Goal: Navigation & Orientation: Find specific page/section

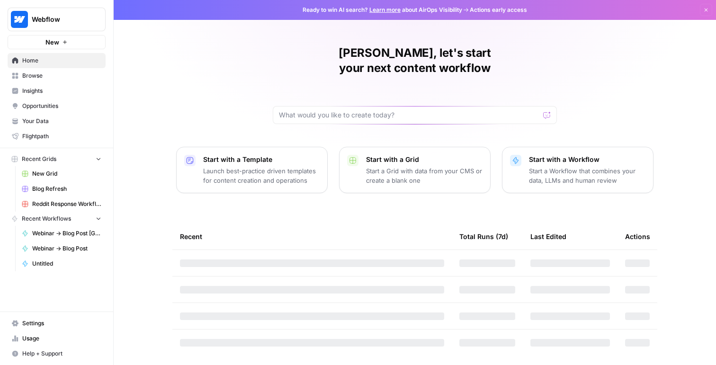
click at [47, 103] on span "Opportunities" at bounding box center [61, 106] width 79 height 9
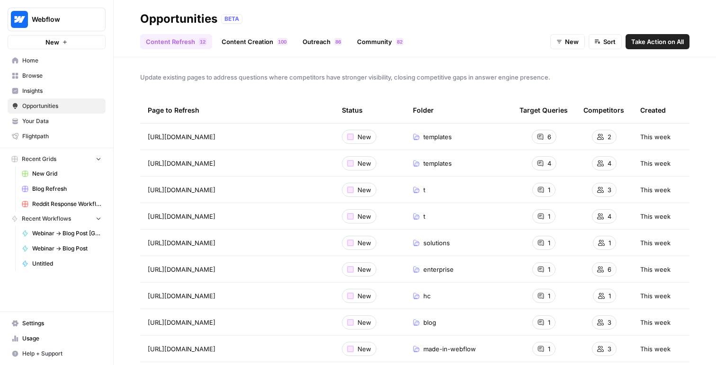
click at [36, 90] on span "Insights" at bounding box center [61, 91] width 79 height 9
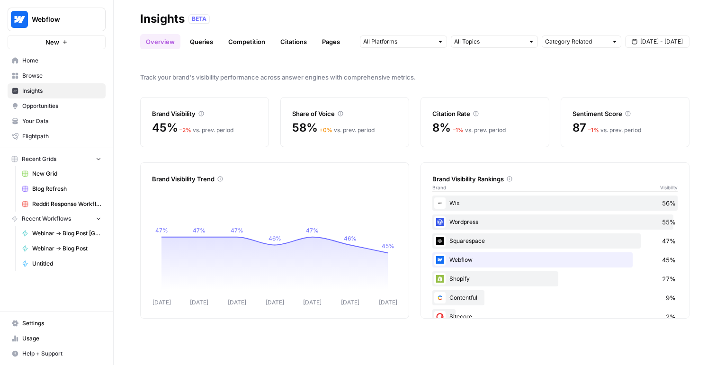
click at [43, 106] on span "Opportunities" at bounding box center [61, 106] width 79 height 9
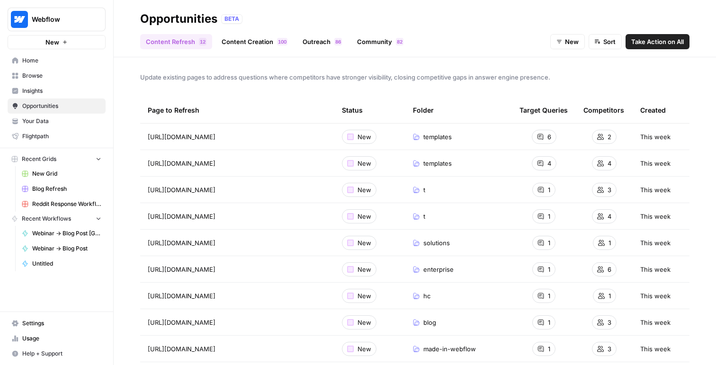
click at [253, 45] on link "Content Creation 0 0 1" at bounding box center [254, 41] width 77 height 15
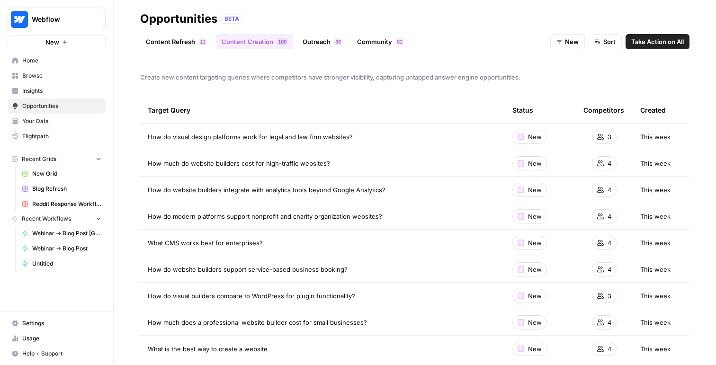
click at [318, 41] on link "Outreach 6 8" at bounding box center [322, 41] width 51 height 15
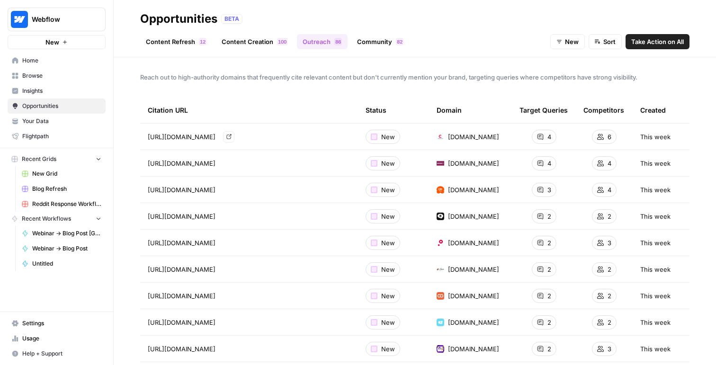
click at [232, 136] on icon "Go to page https://www.coremedia.com/blog/the-7-best-cms-platforms-for-enterpri…" at bounding box center [228, 136] width 5 height 5
click at [368, 40] on link "Community 2 8" at bounding box center [381, 41] width 58 height 15
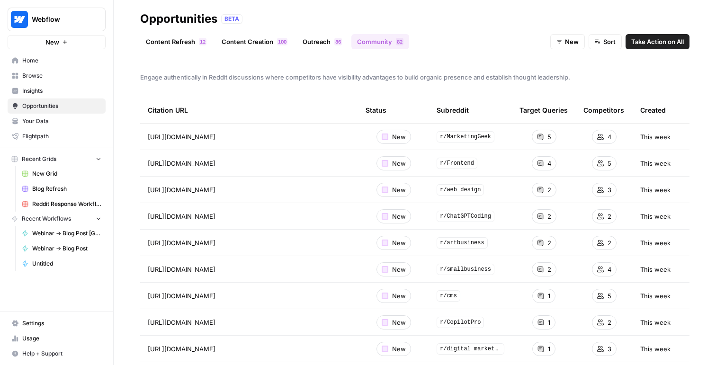
click at [175, 45] on link "Content Refresh 2 1" at bounding box center [176, 41] width 72 height 15
